Goal: Complete application form: Complete application form

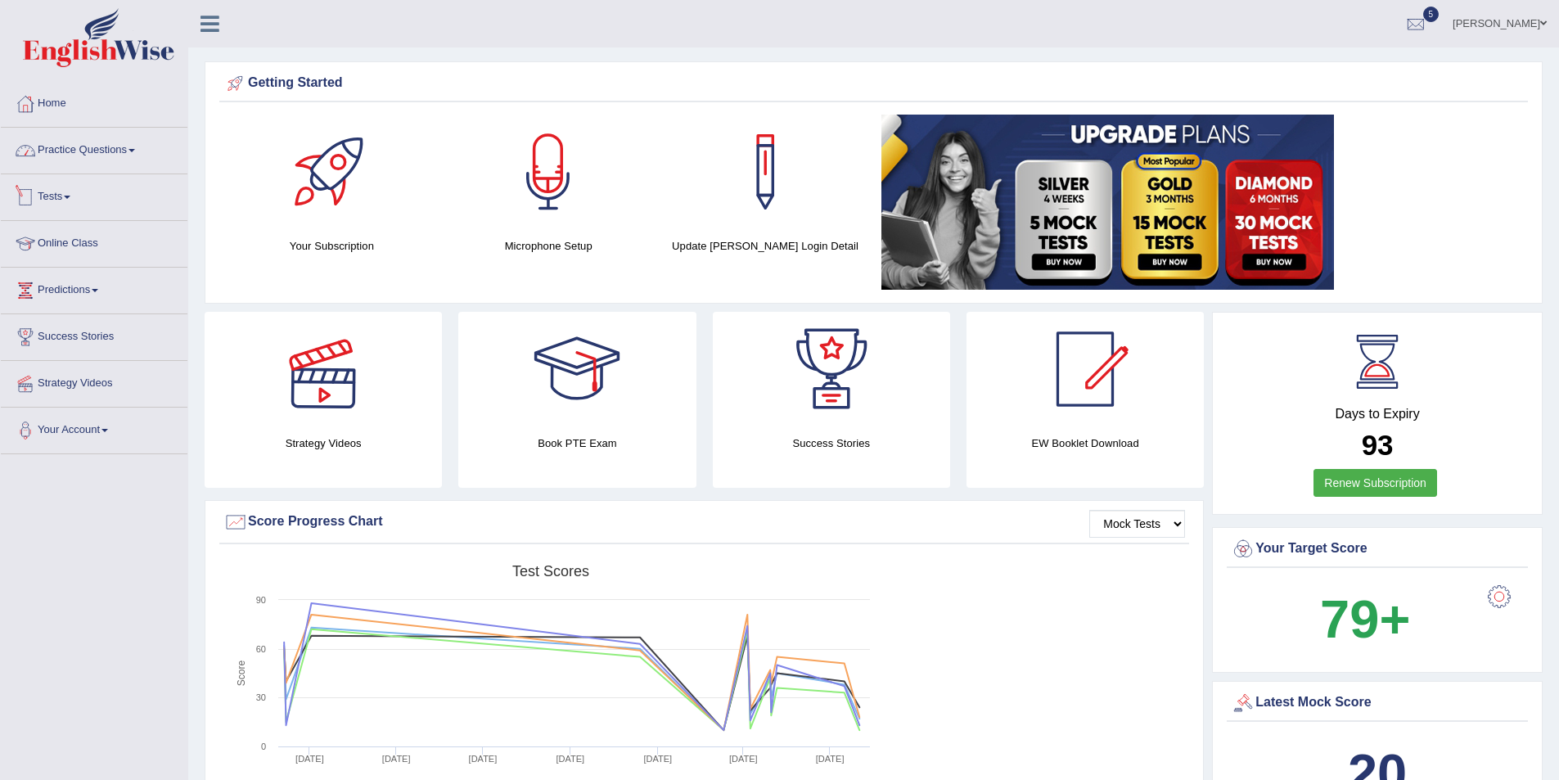
click at [103, 208] on link "Tests" at bounding box center [94, 194] width 187 height 41
click at [63, 289] on link "History" at bounding box center [106, 292] width 153 height 29
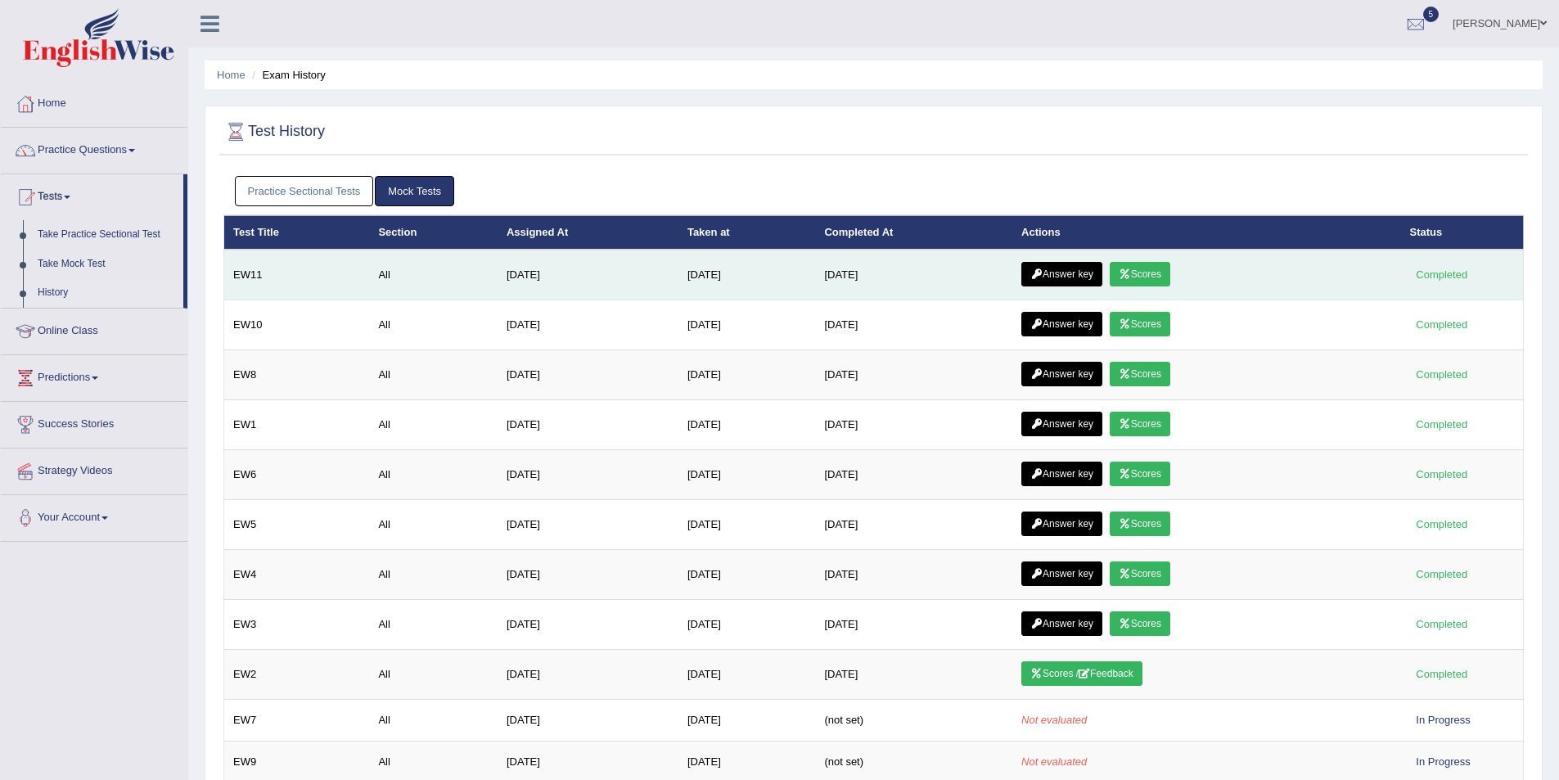
click at [1157, 271] on link "Scores" at bounding box center [1140, 274] width 61 height 25
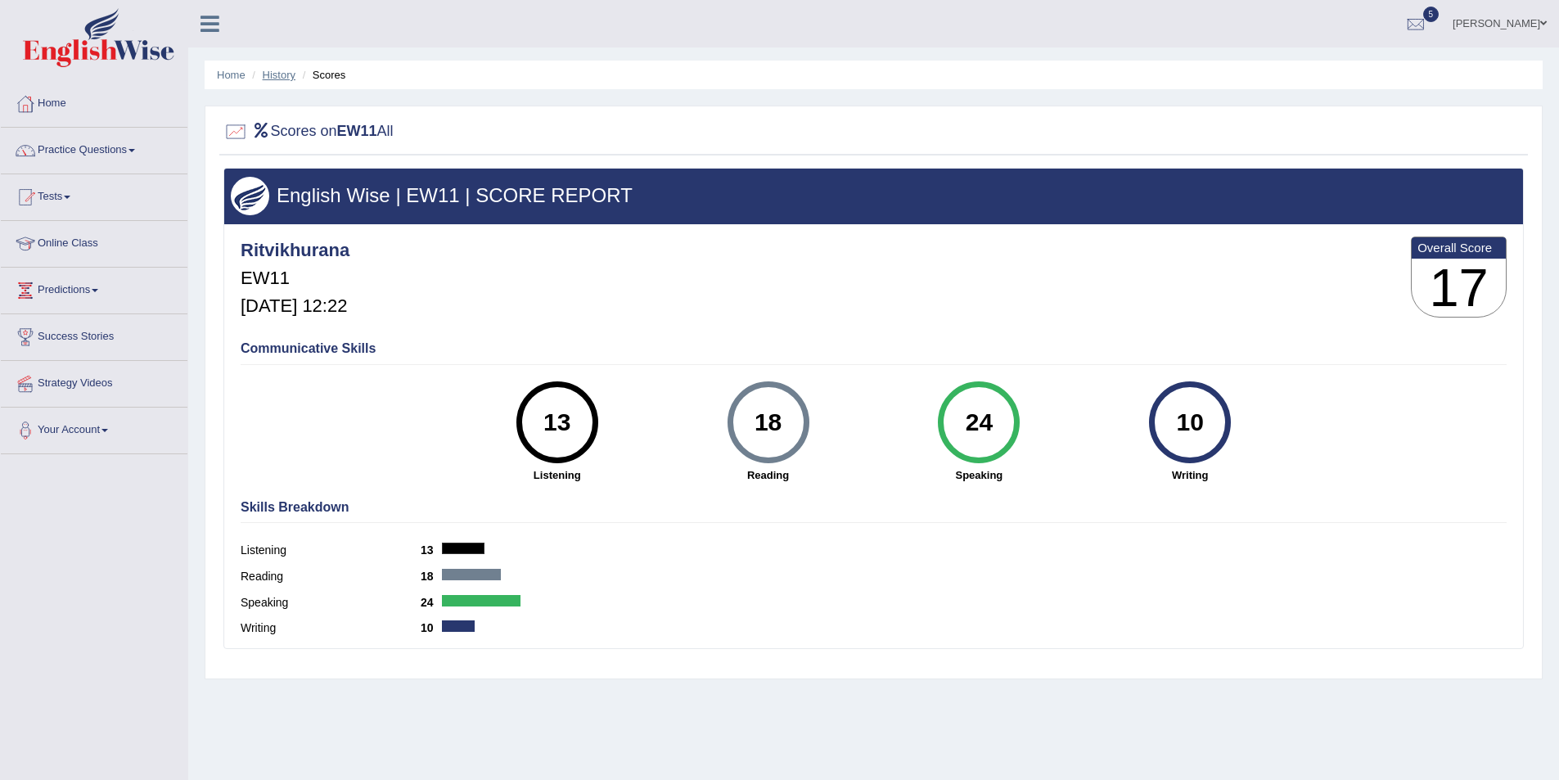
click at [280, 69] on link "History" at bounding box center [279, 75] width 33 height 12
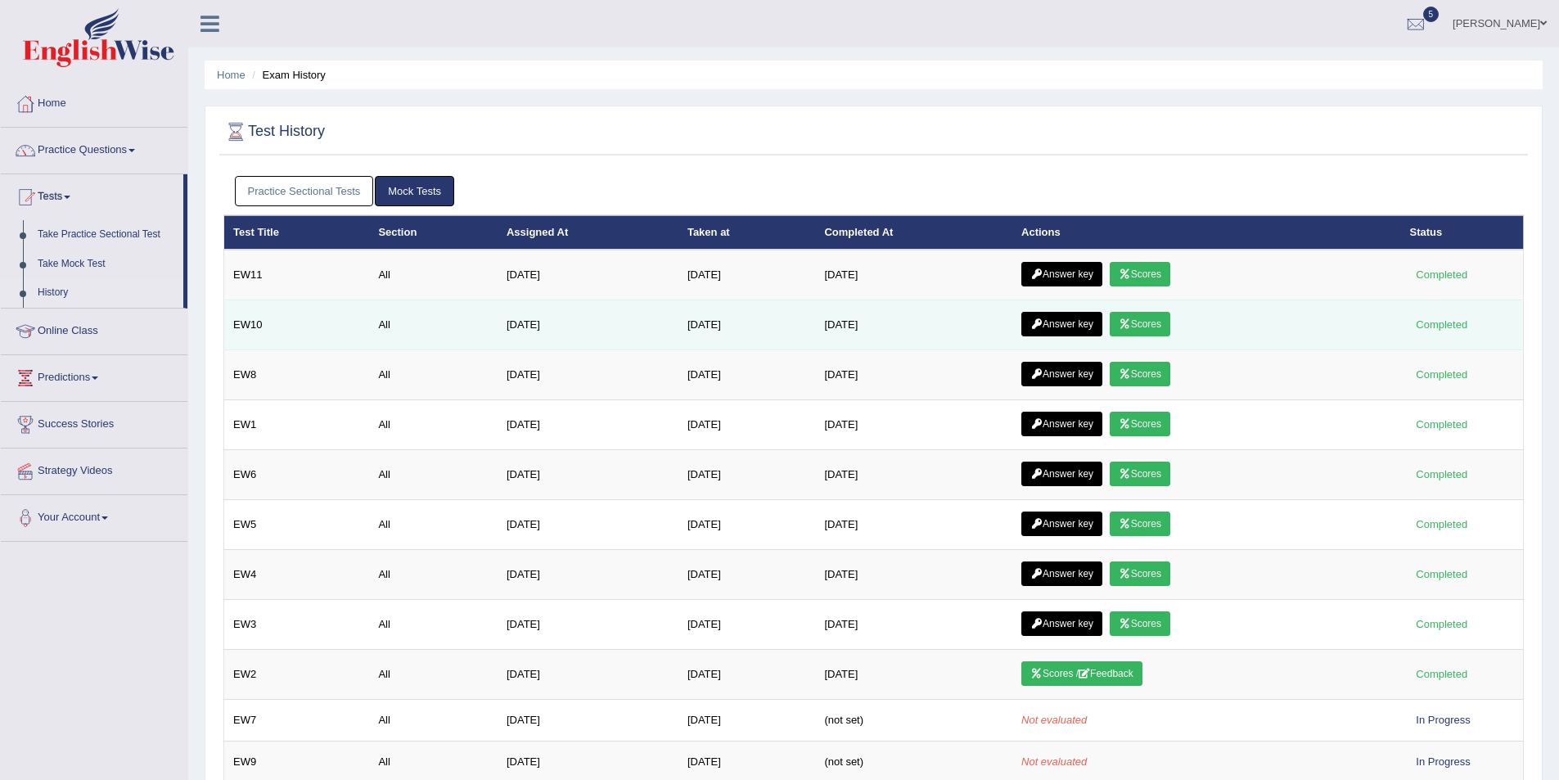
click at [1170, 325] on link "Scores" at bounding box center [1140, 324] width 61 height 25
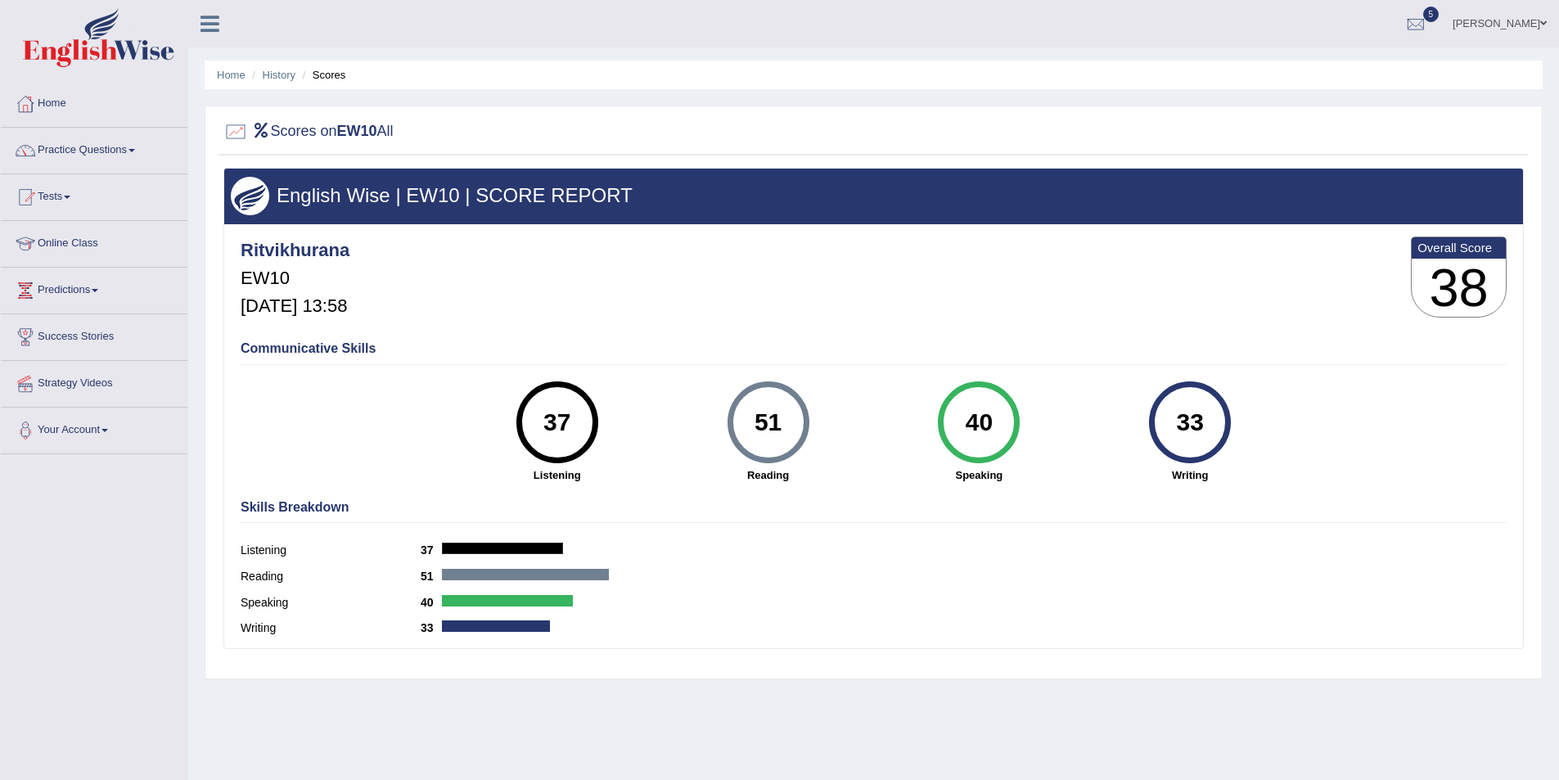
click at [286, 65] on ul "Home History Scores" at bounding box center [874, 75] width 1338 height 29
click at [284, 68] on li "History" at bounding box center [271, 75] width 47 height 16
click at [282, 82] on li "History" at bounding box center [271, 75] width 47 height 16
click at [291, 81] on li "History" at bounding box center [271, 75] width 47 height 16
click at [281, 76] on link "History" at bounding box center [279, 75] width 33 height 12
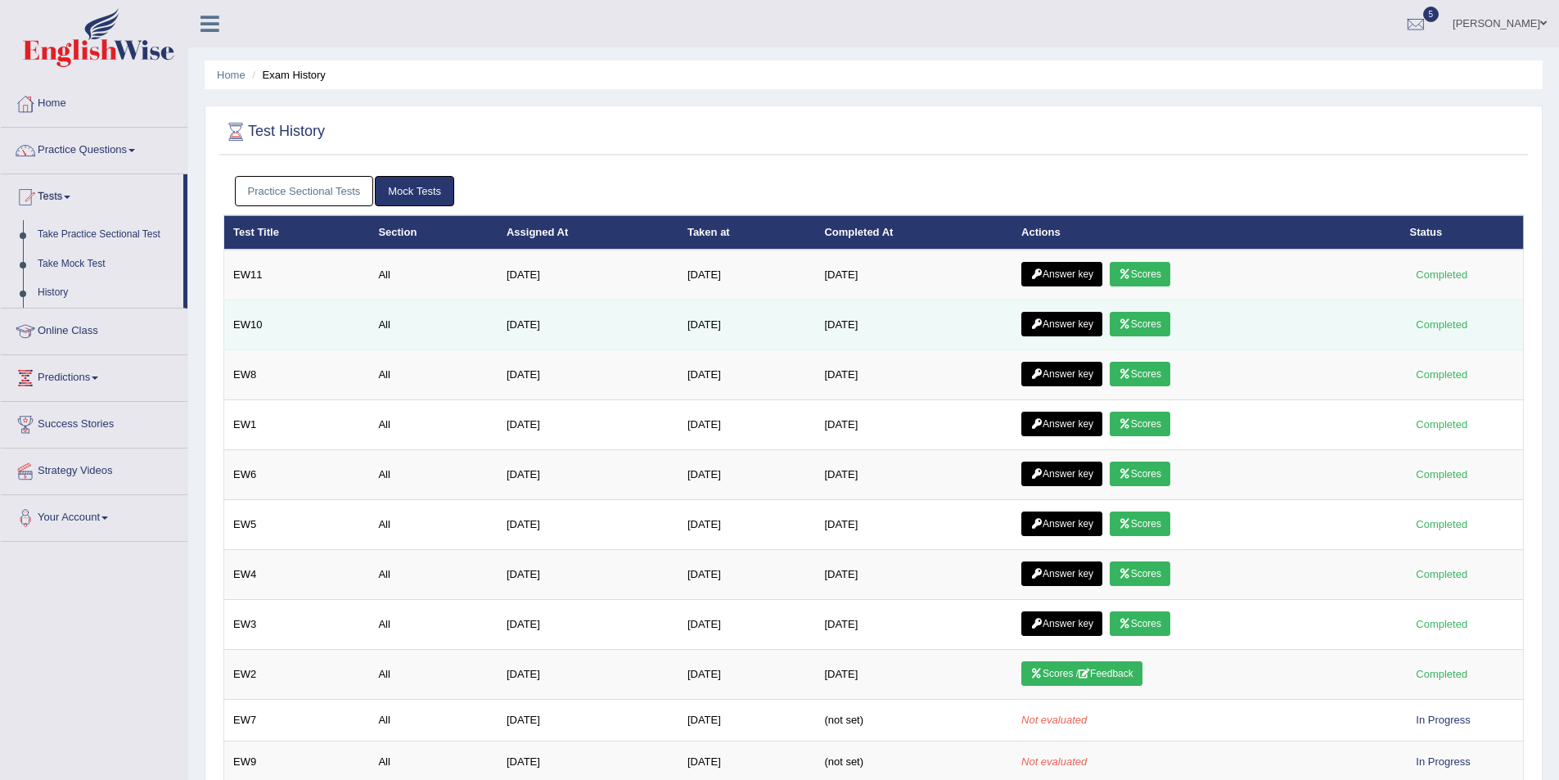
click at [1075, 327] on link "Answer key" at bounding box center [1061, 324] width 81 height 25
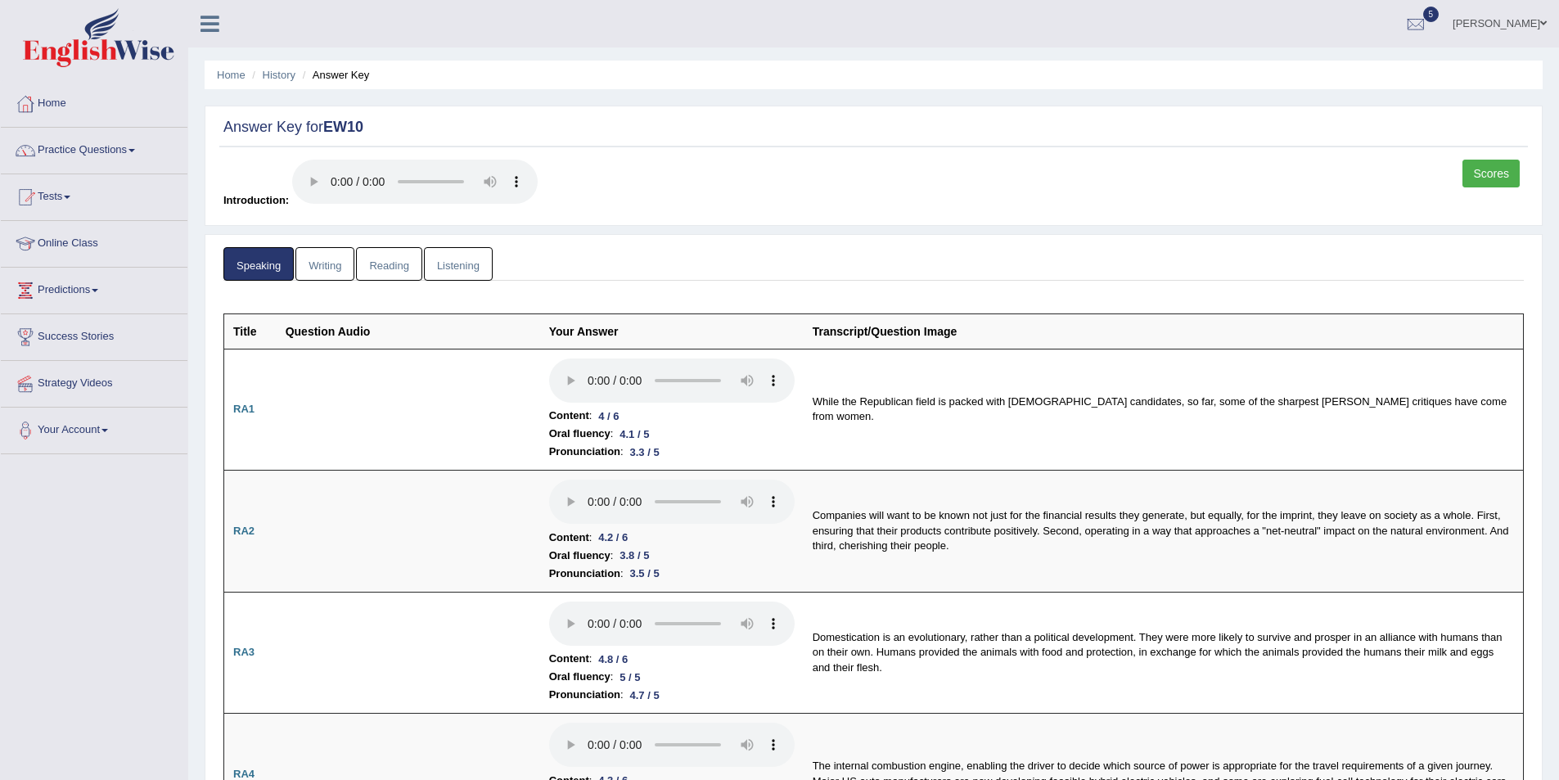
click at [340, 268] on link "Writing" at bounding box center [324, 264] width 59 height 34
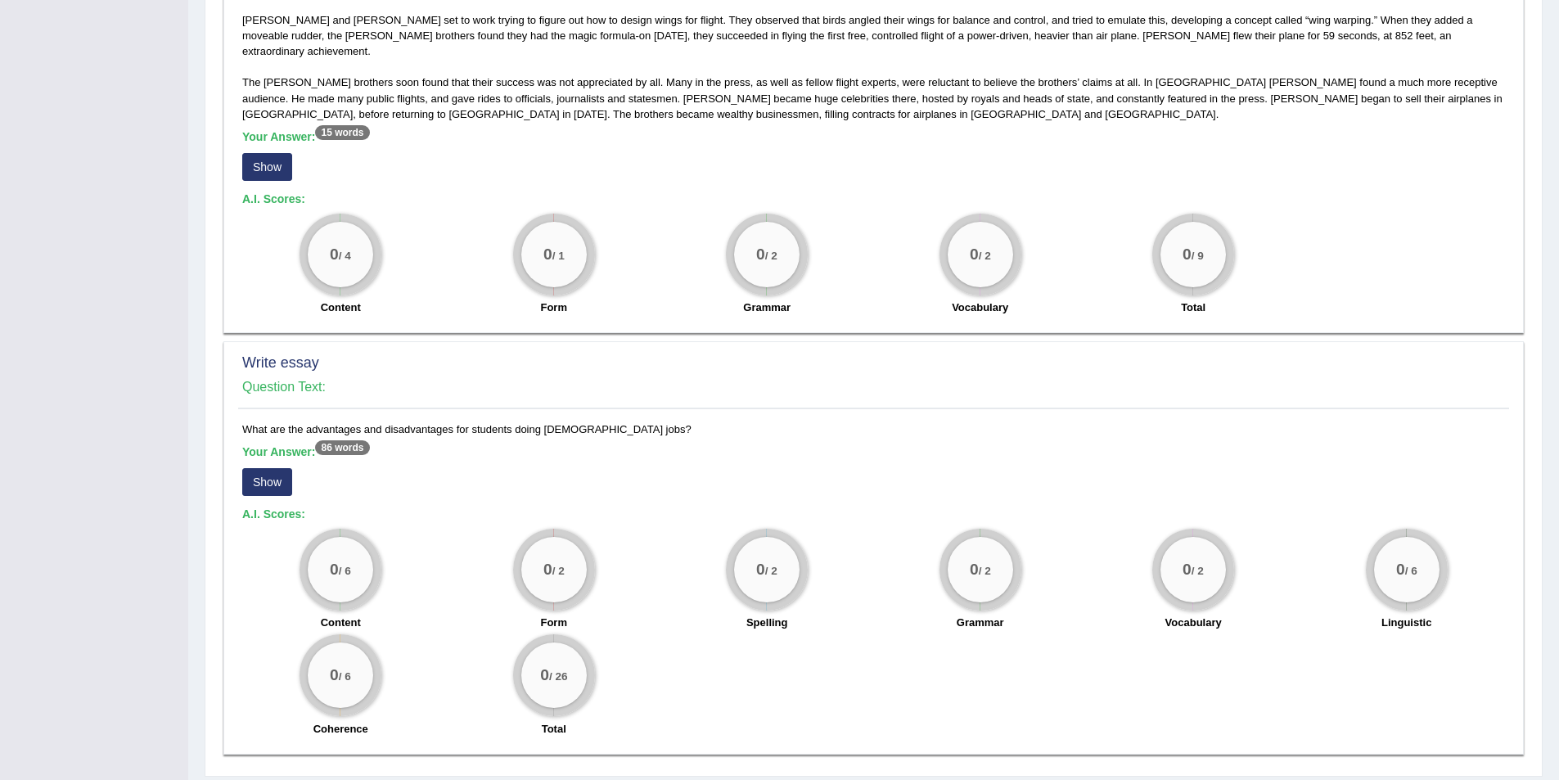
click at [281, 470] on button "Show" at bounding box center [267, 482] width 50 height 28
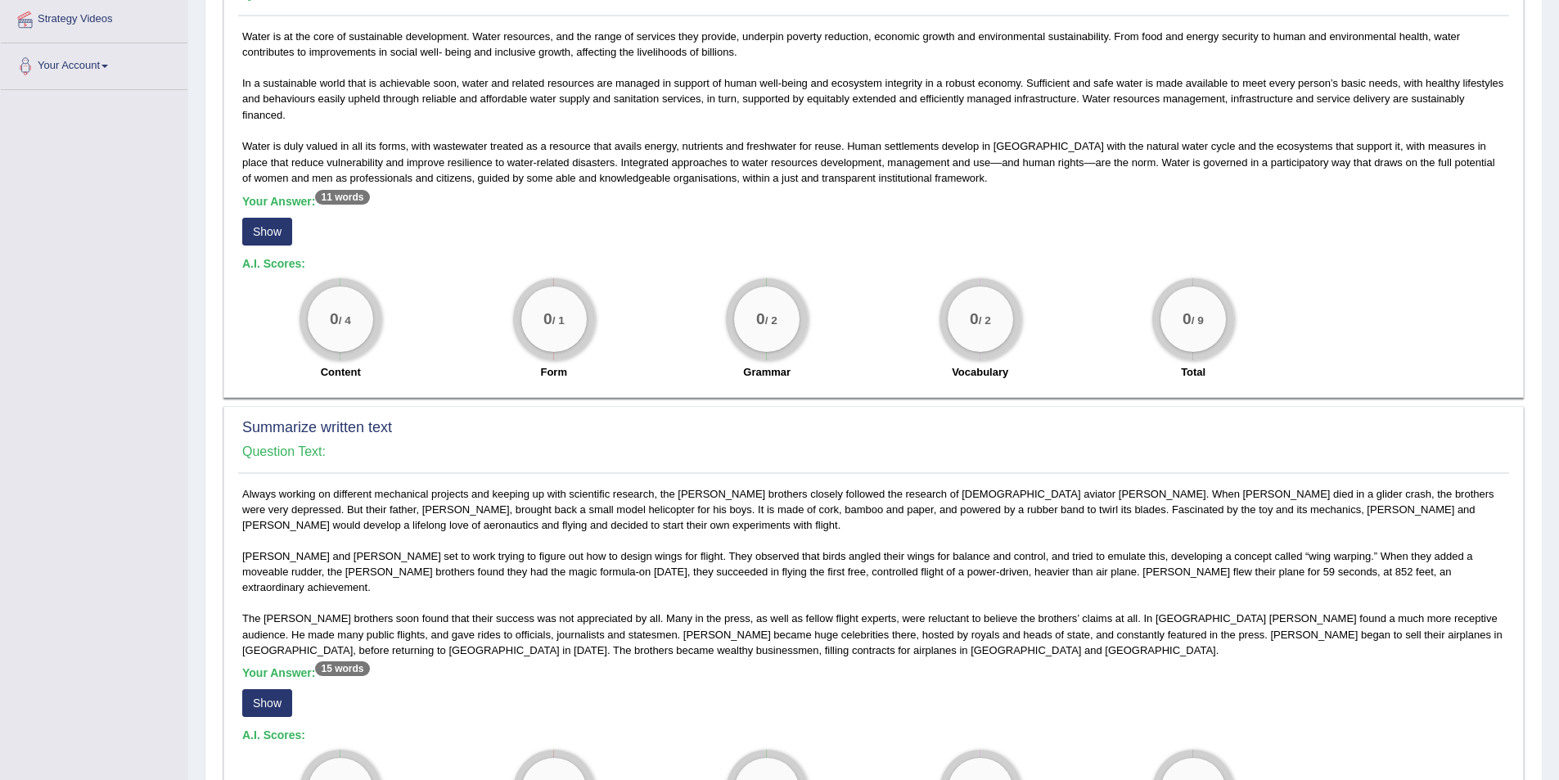
scroll to position [228, 0]
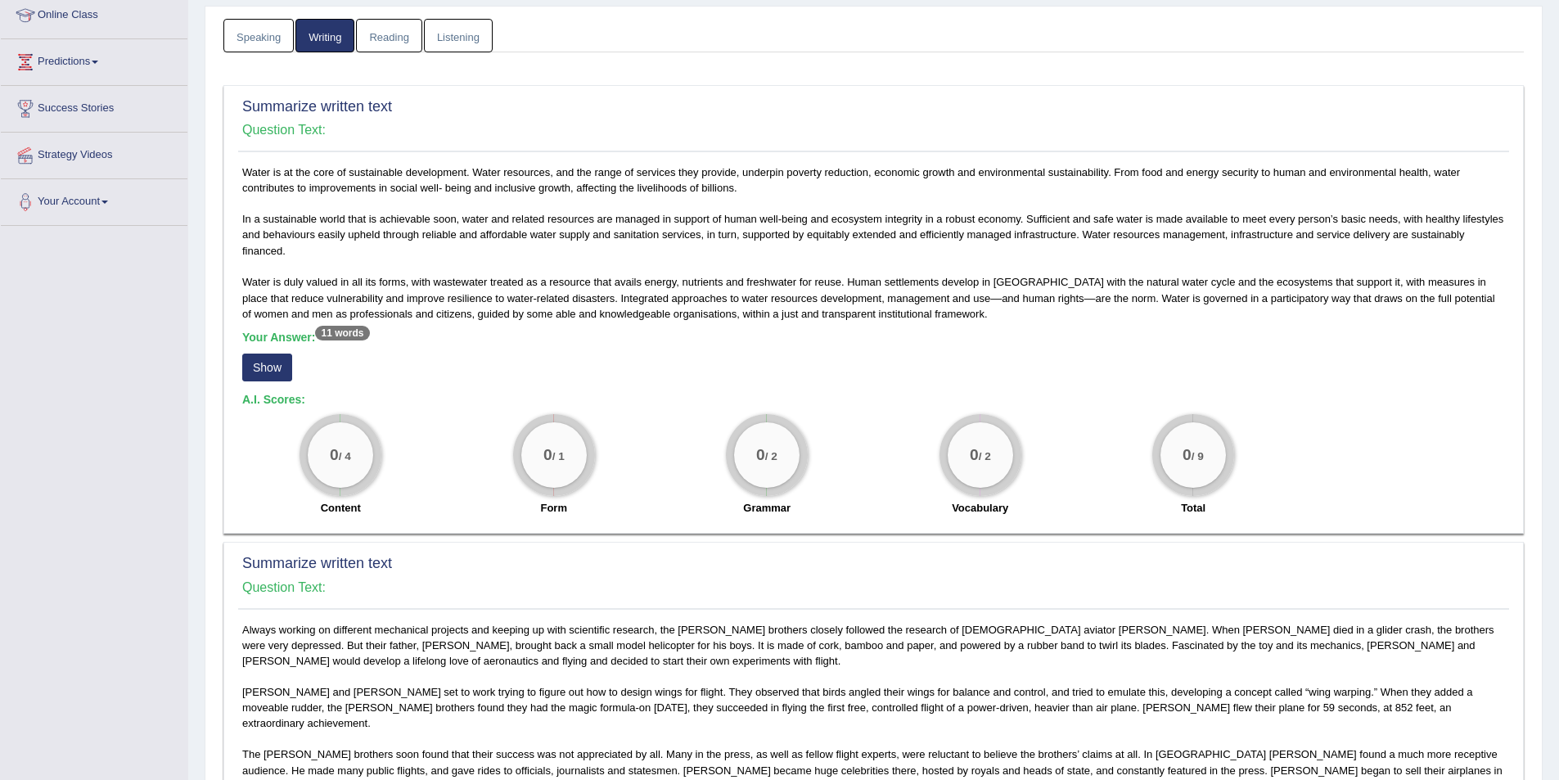
click at [448, 54] on div "Speaking Writing Reading Listening Title Question Audio Your Answer Transcript/…" at bounding box center [873, 744] width 1308 height 1451
click at [466, 42] on link "Listening" at bounding box center [458, 36] width 69 height 34
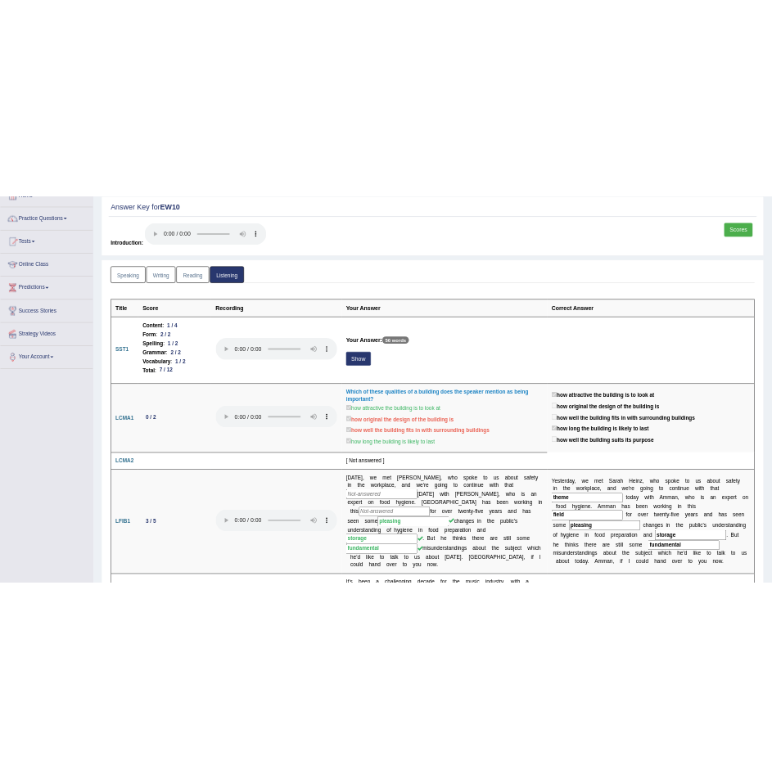
scroll to position [0, 0]
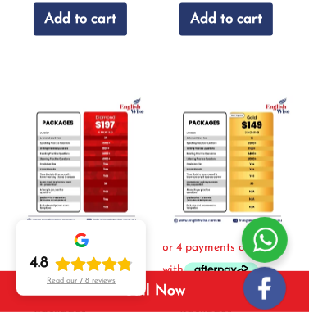
scroll to position [635, 0]
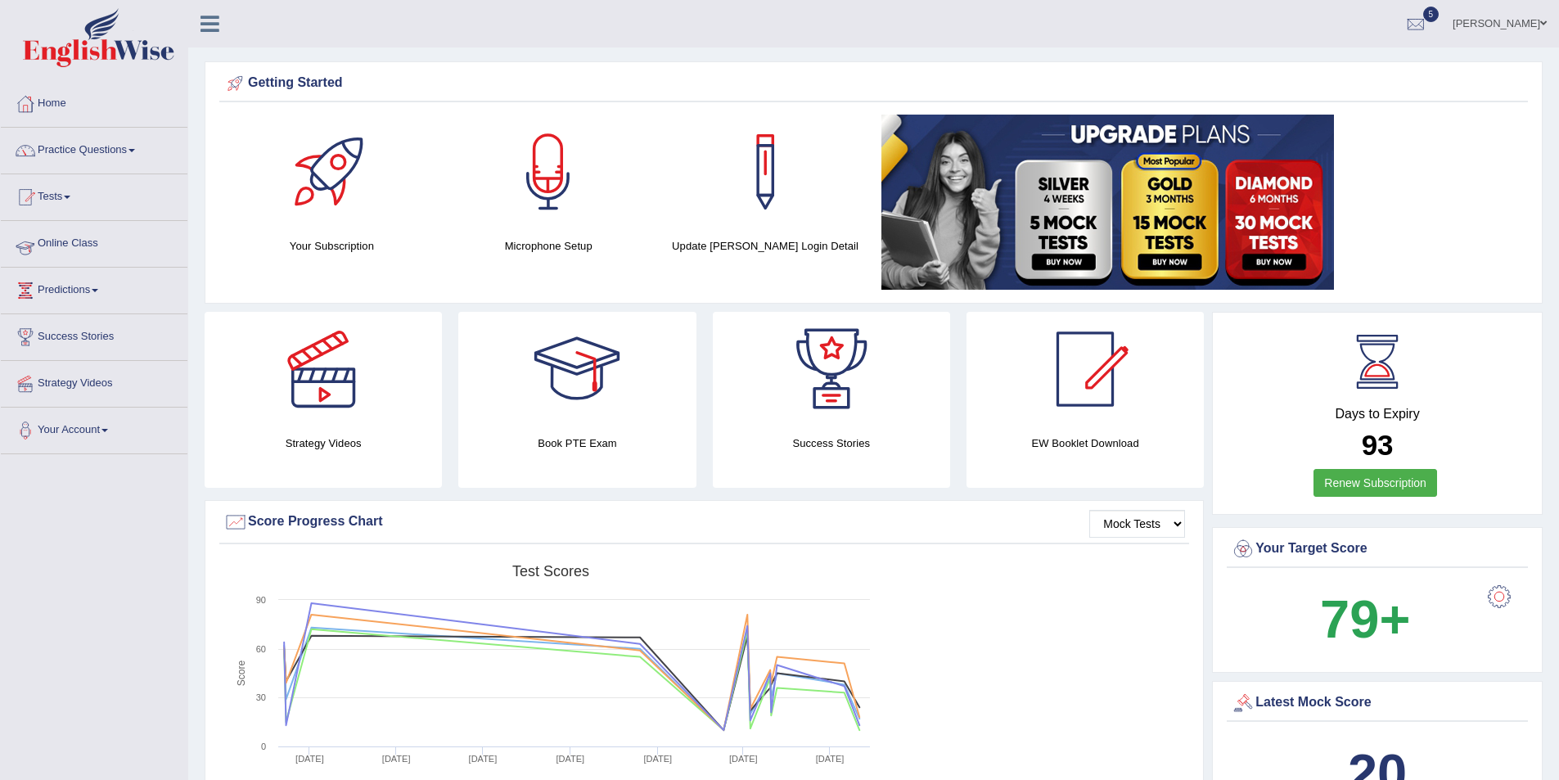
click at [108, 254] on link "Online Class" at bounding box center [94, 241] width 187 height 41
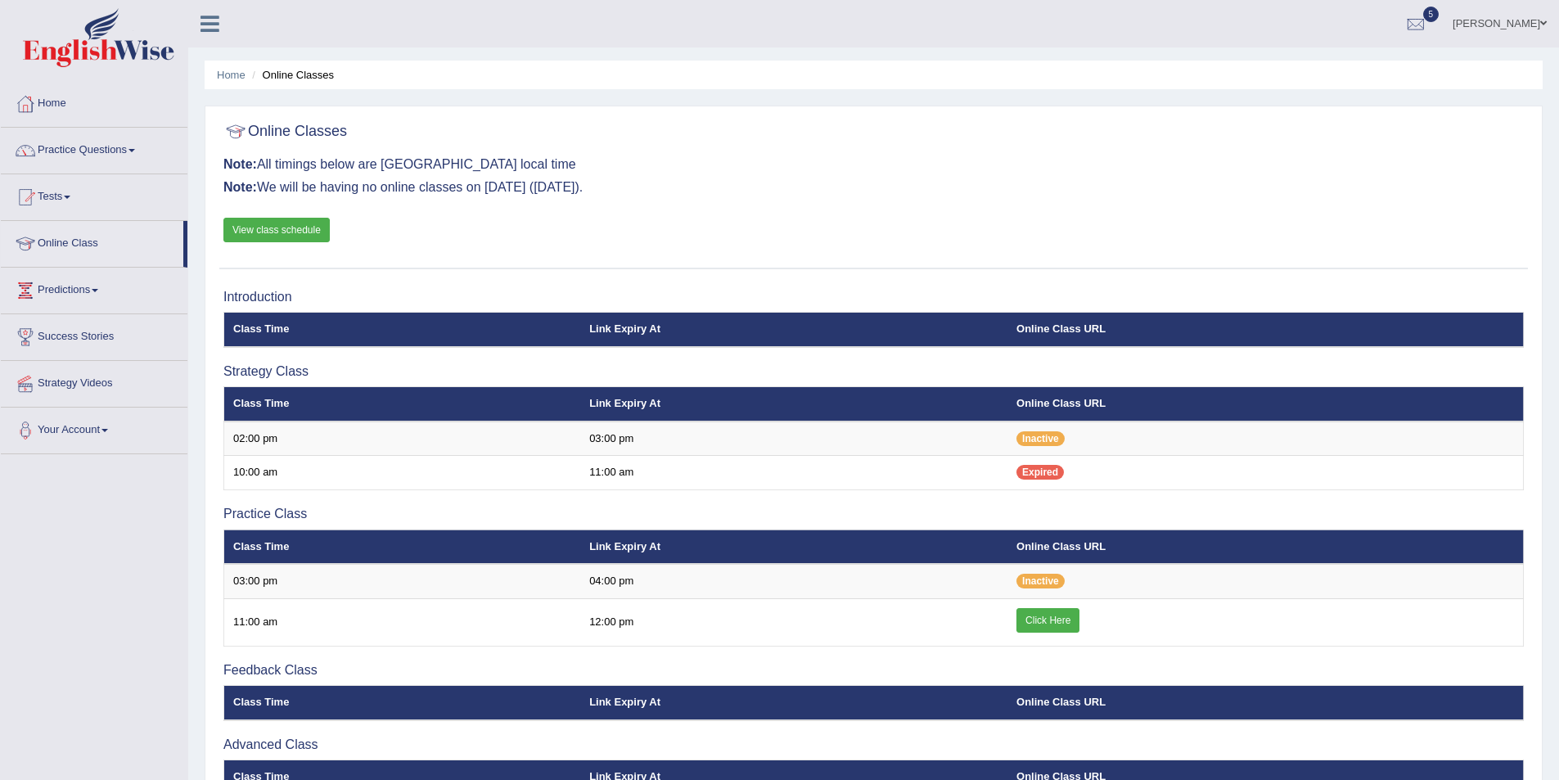
click at [262, 232] on link "View class schedule" at bounding box center [276, 230] width 106 height 25
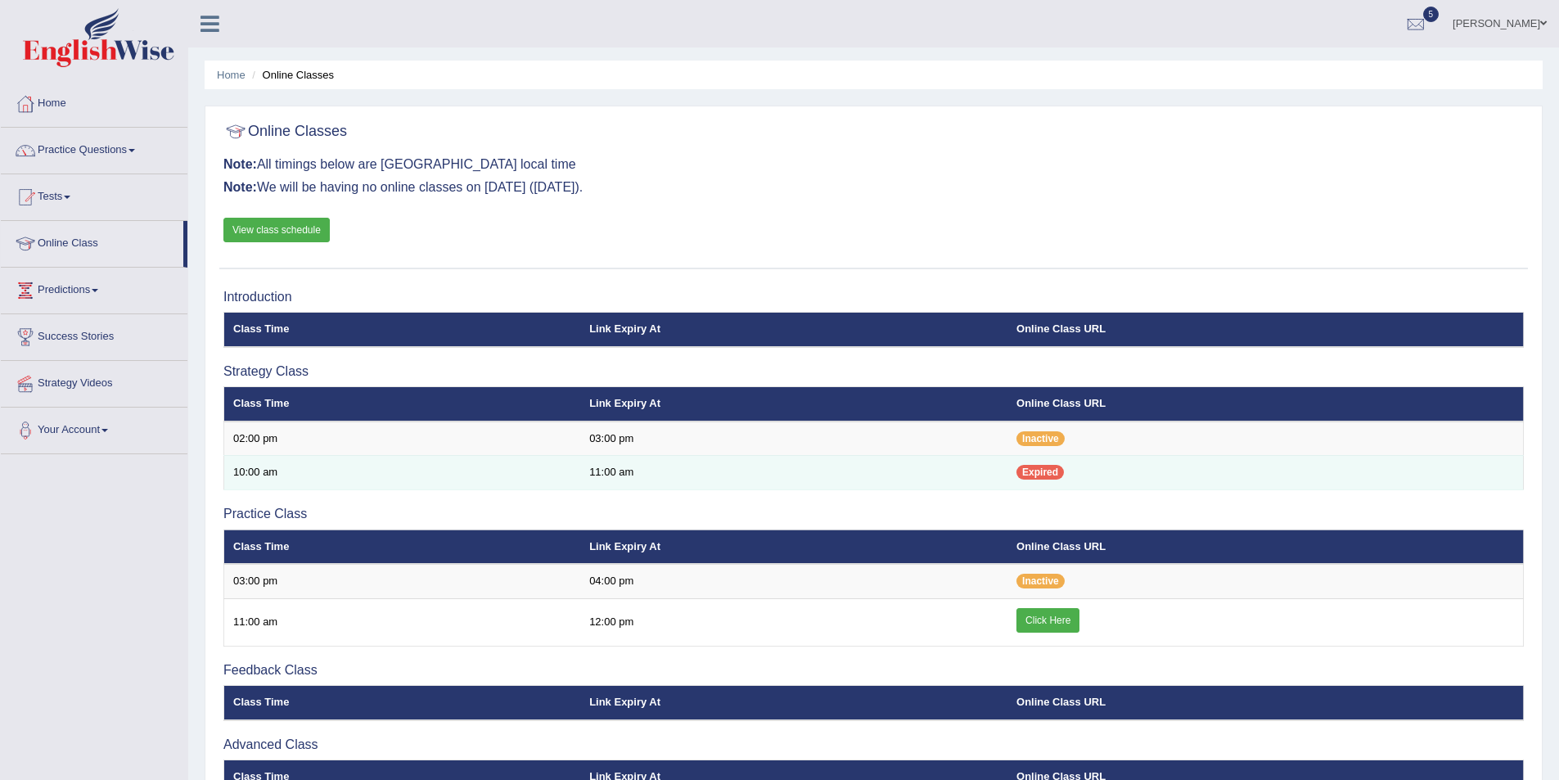
scroll to position [164, 0]
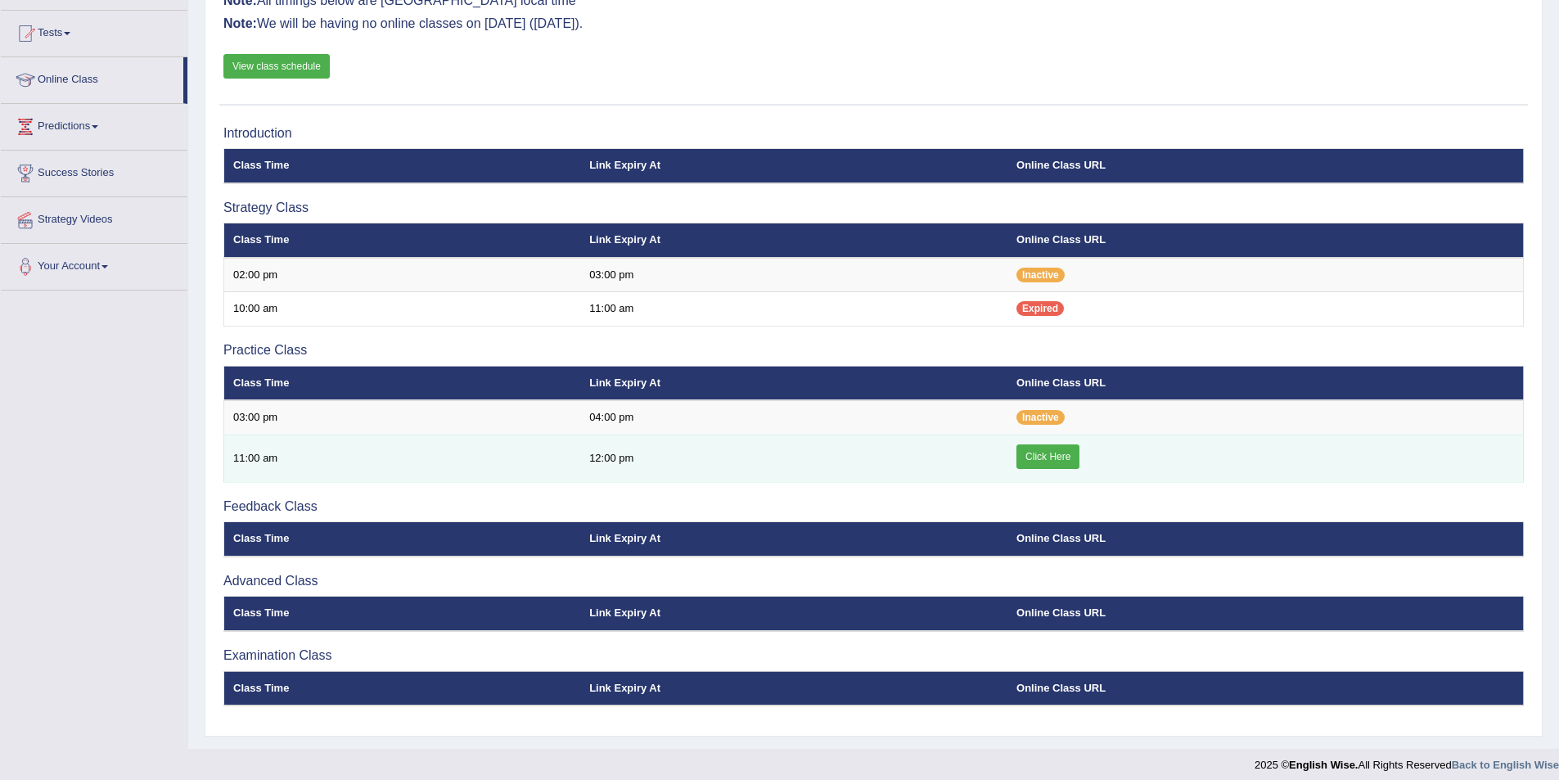
click at [1043, 458] on link "Click Here" at bounding box center [1047, 456] width 63 height 25
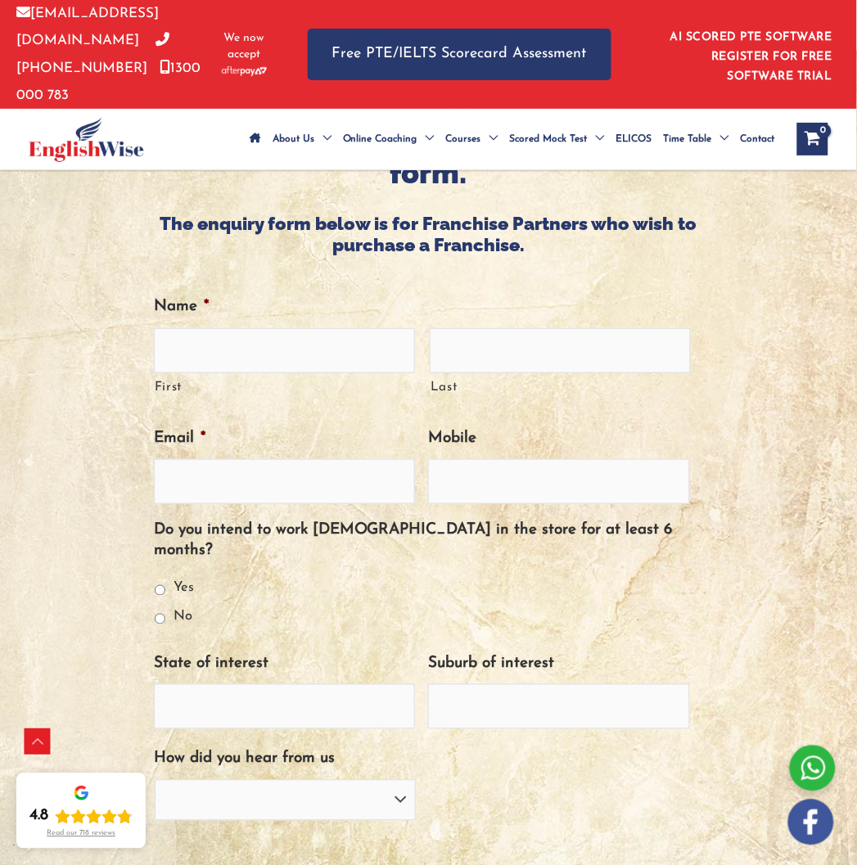
scroll to position [1166, 0]
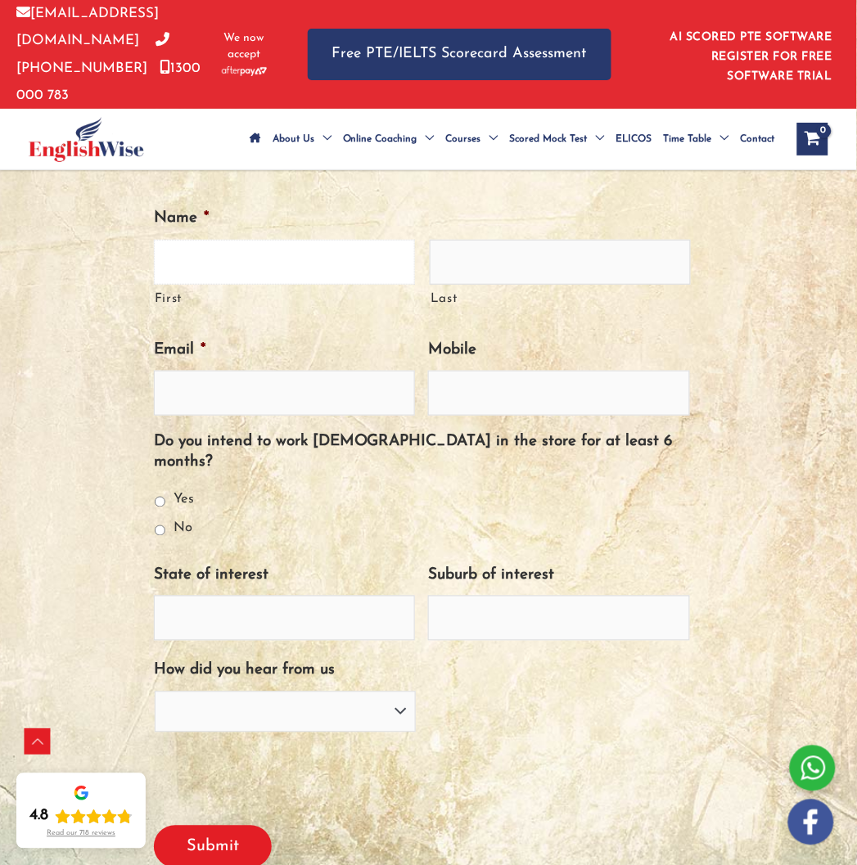
click at [237, 264] on input "First" at bounding box center [284, 262] width 261 height 45
type input "Aizaz"
type input "Hyder"
click at [278, 311] on input "Email *" at bounding box center [285, 393] width 262 height 45
click at [308, 311] on input "Mobile" at bounding box center [559, 393] width 262 height 45
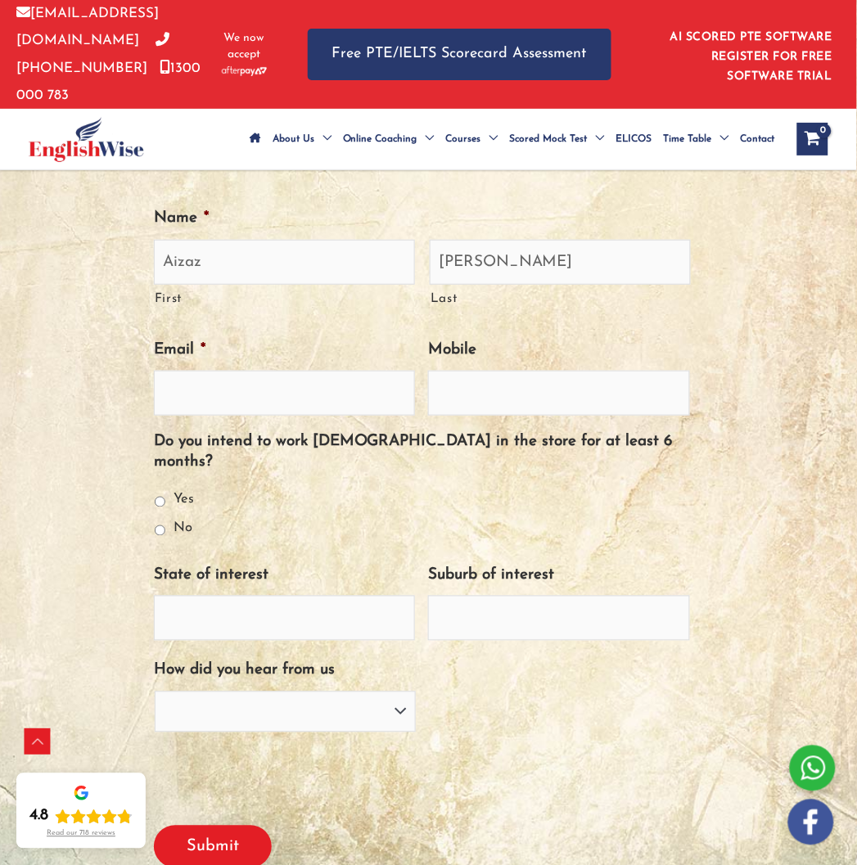
click at [186, 311] on label "Yes" at bounding box center [183, 500] width 20 height 20
click at [165, 311] on input "Yes" at bounding box center [160, 502] width 11 height 11
radio input "true"
click at [287, 311] on input "State of interest" at bounding box center [285, 618] width 262 height 45
click at [308, 311] on ul "Name * Aizaz First Hyder Last Email * Mobile Do you intend to work full-time in…" at bounding box center [428, 509] width 549 height 608
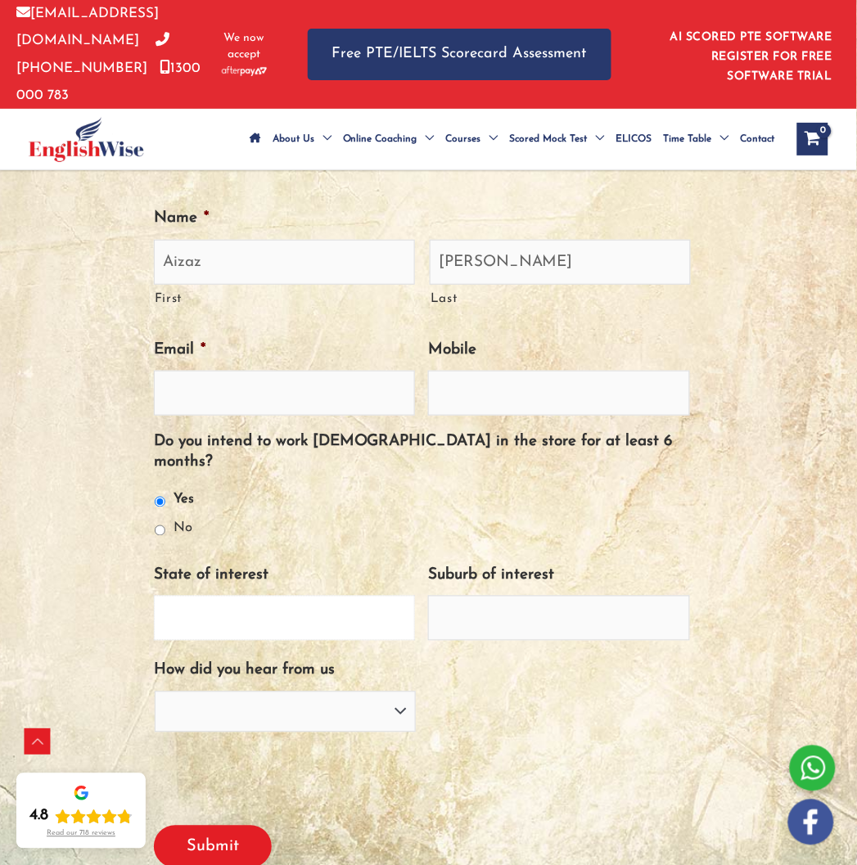
click at [308, 311] on input "State of interest" at bounding box center [285, 618] width 262 height 45
type input "O"
type input "Pakistan - Located in NSW"
click at [308, 311] on input "Suburb of interest" at bounding box center [559, 618] width 262 height 45
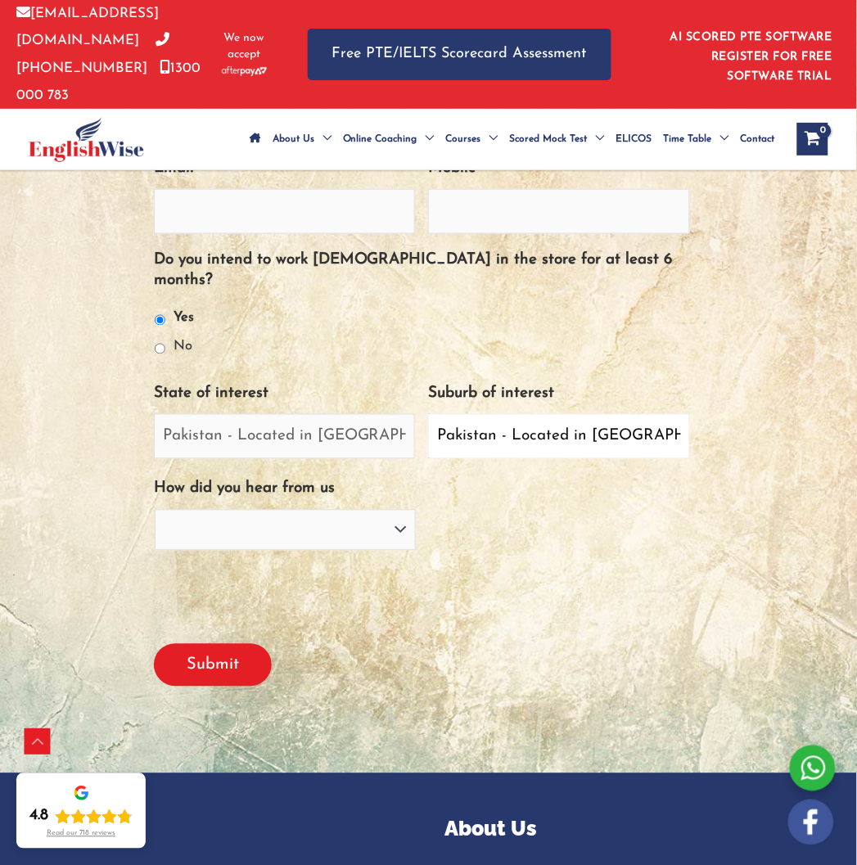
scroll to position [1621, 0]
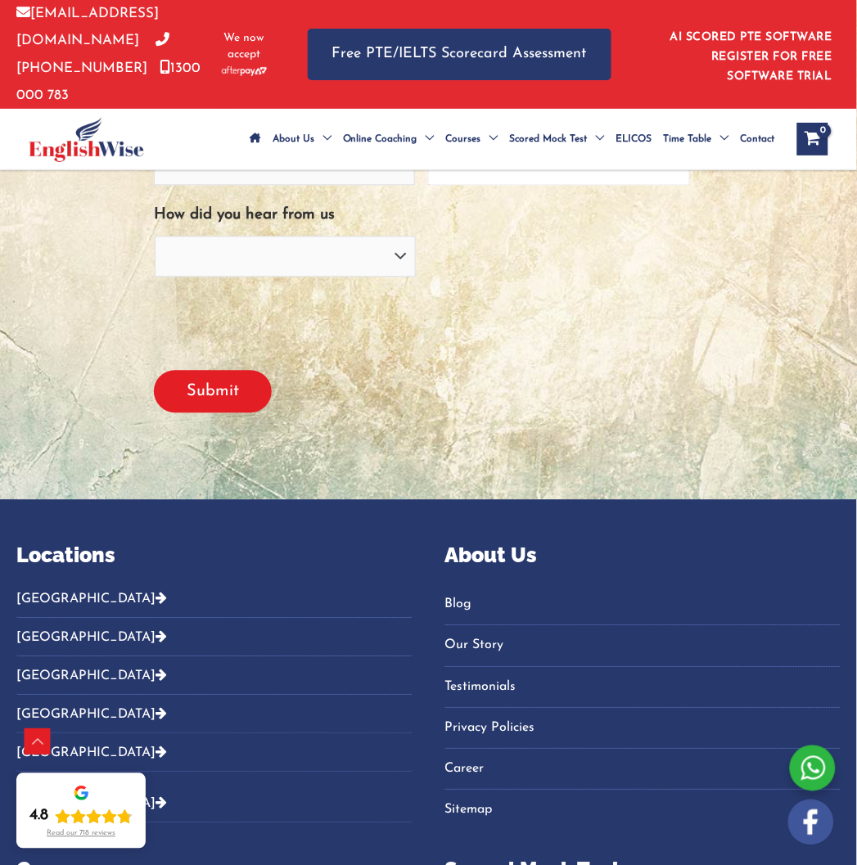
type input "Pakistan - Located in NSW"
click at [308, 236] on select "Facebook Google Franchise magazine Past student" at bounding box center [286, 256] width 262 height 41
select select "Past student"
click at [155, 236] on select "Facebook Google Franchise magazine Past student" at bounding box center [286, 256] width 262 height 41
click at [308, 311] on div at bounding box center [422, 326] width 536 height 64
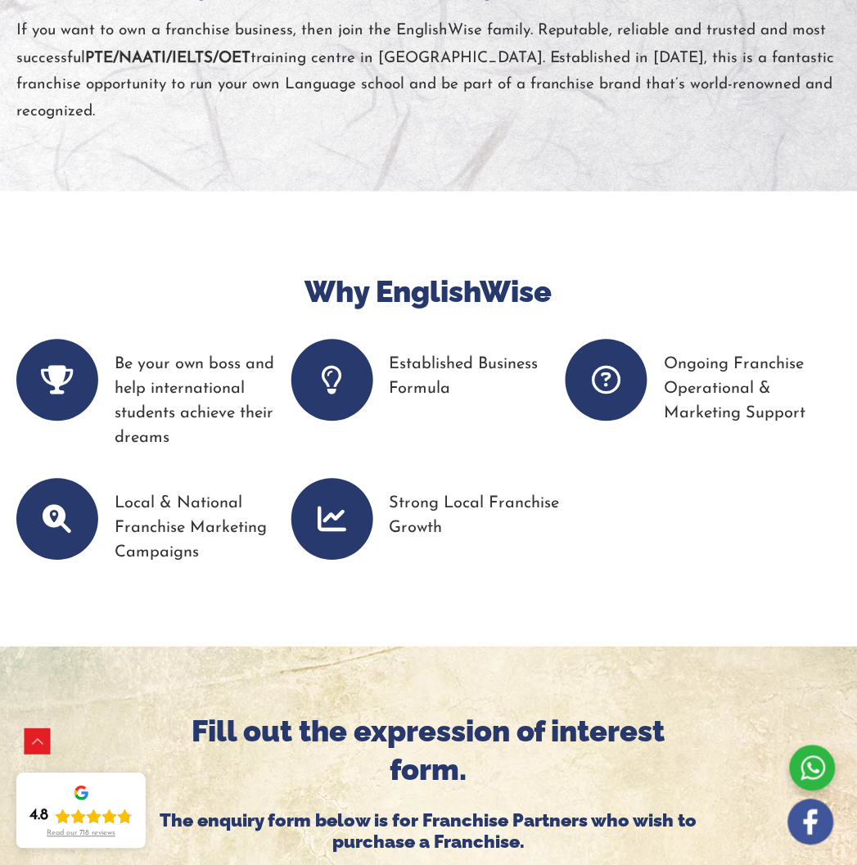
scroll to position [231, 0]
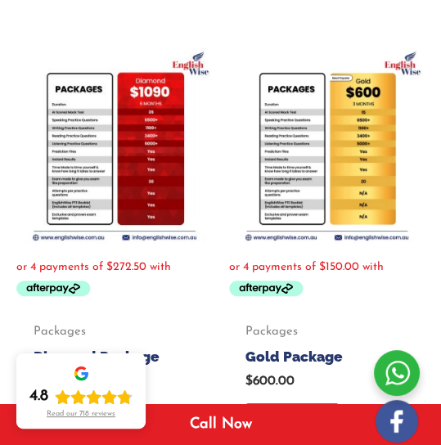
scroll to position [226, 0]
